Goal: Task Accomplishment & Management: Use online tool/utility

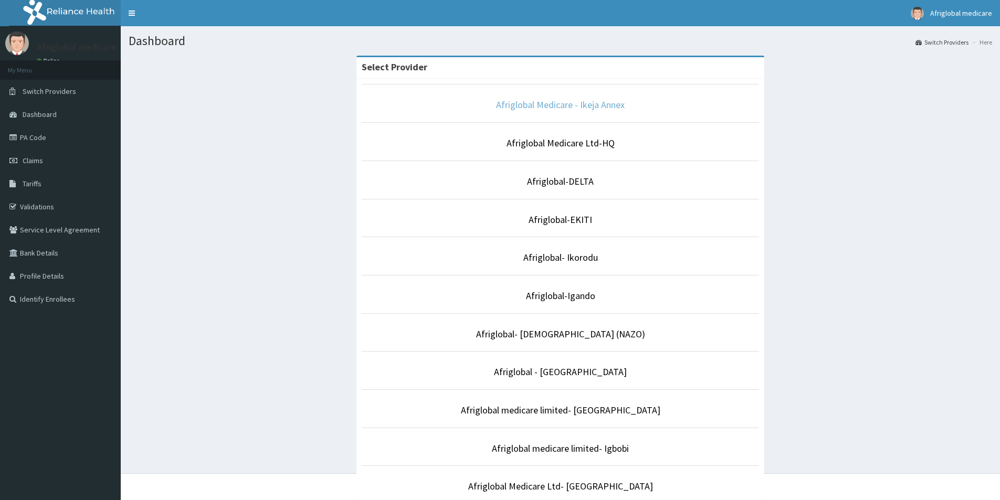
click at [559, 110] on link "Afriglobal Medicare - Ikeja Annex" at bounding box center [560, 105] width 129 height 12
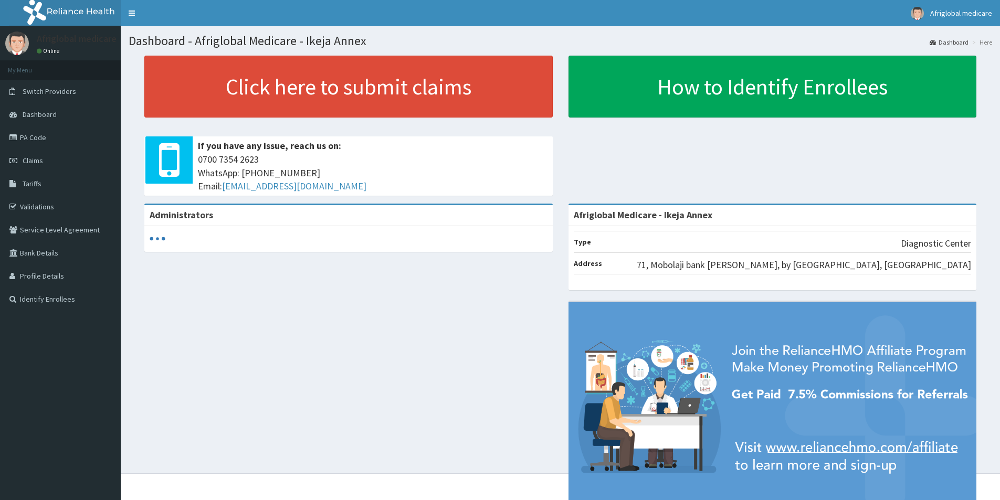
click at [29, 139] on link "PA Code" at bounding box center [60, 137] width 121 height 23
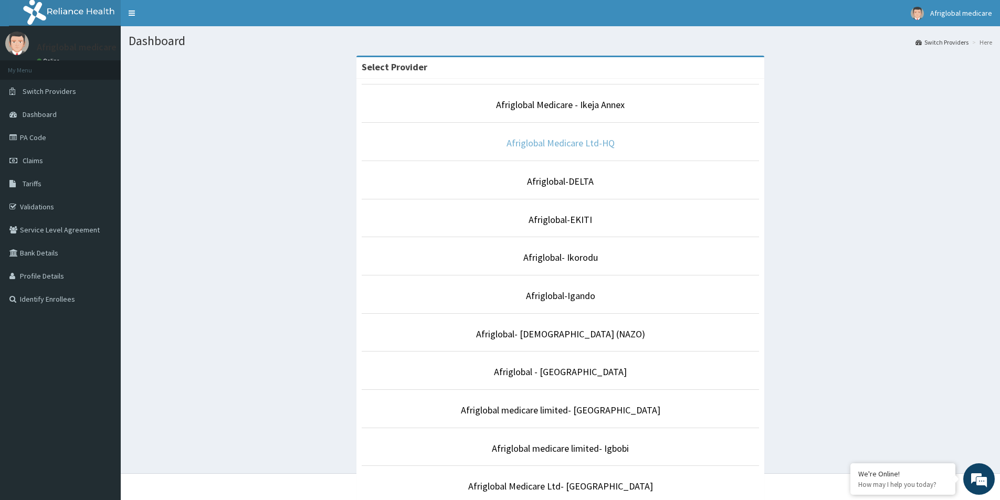
click at [566, 143] on link "Afriglobal Medicare Ltd-HQ" at bounding box center [561, 143] width 108 height 12
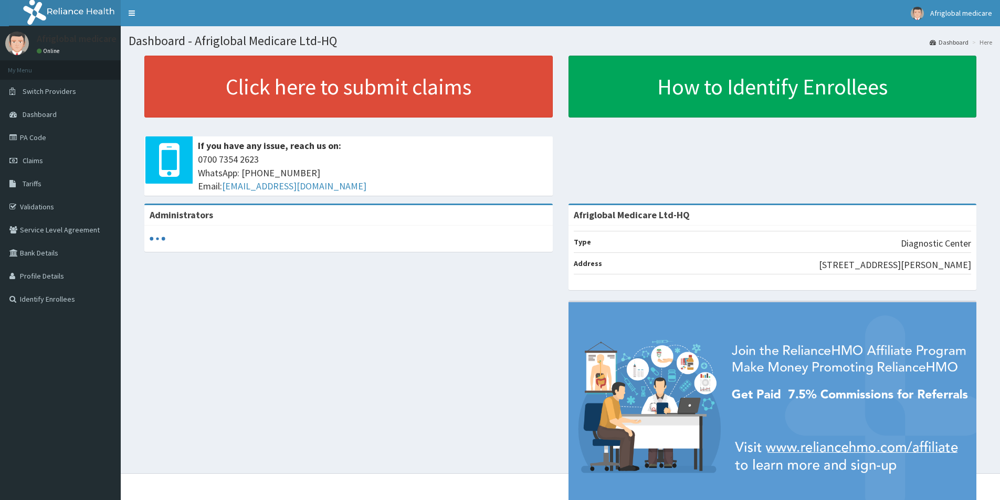
click at [34, 136] on link "PA Code" at bounding box center [60, 137] width 121 height 23
